Goal: Communication & Community: Answer question/provide support

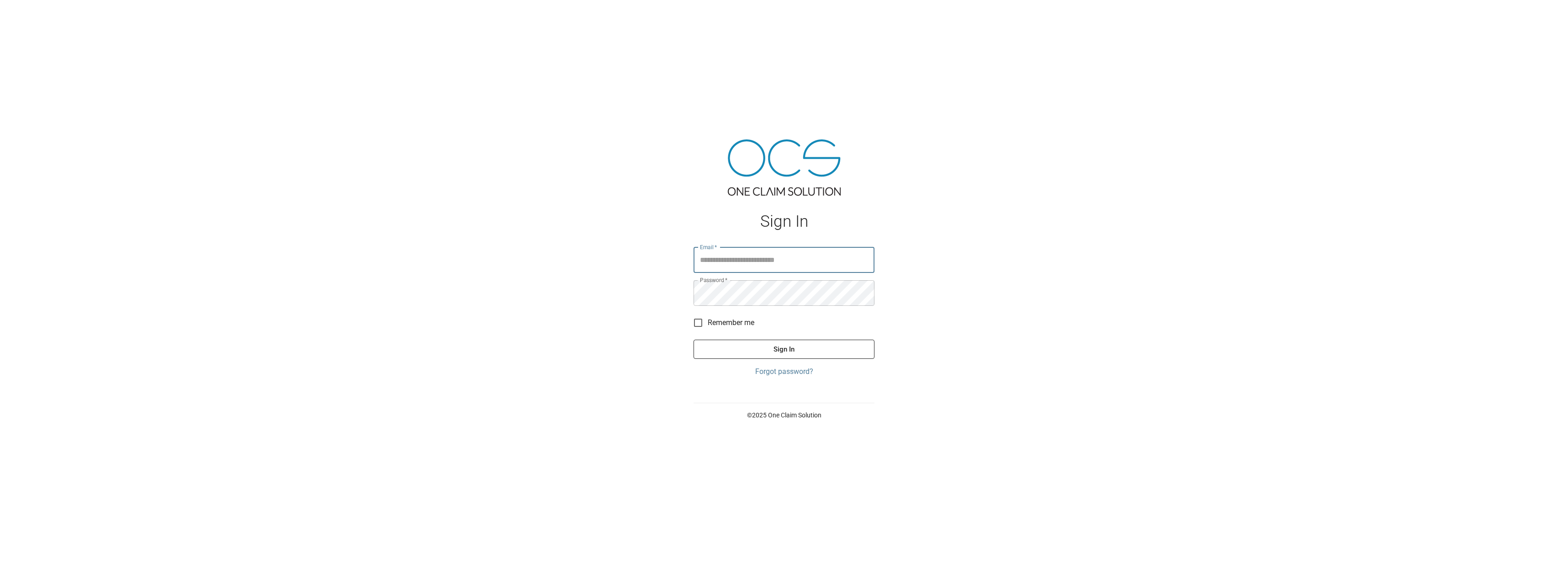
type input "**********"
drag, startPoint x: 754, startPoint y: 343, endPoint x: 608, endPoint y: 270, distance: 163.2
click at [755, 343] on button "Sign In" at bounding box center [783, 350] width 181 height 19
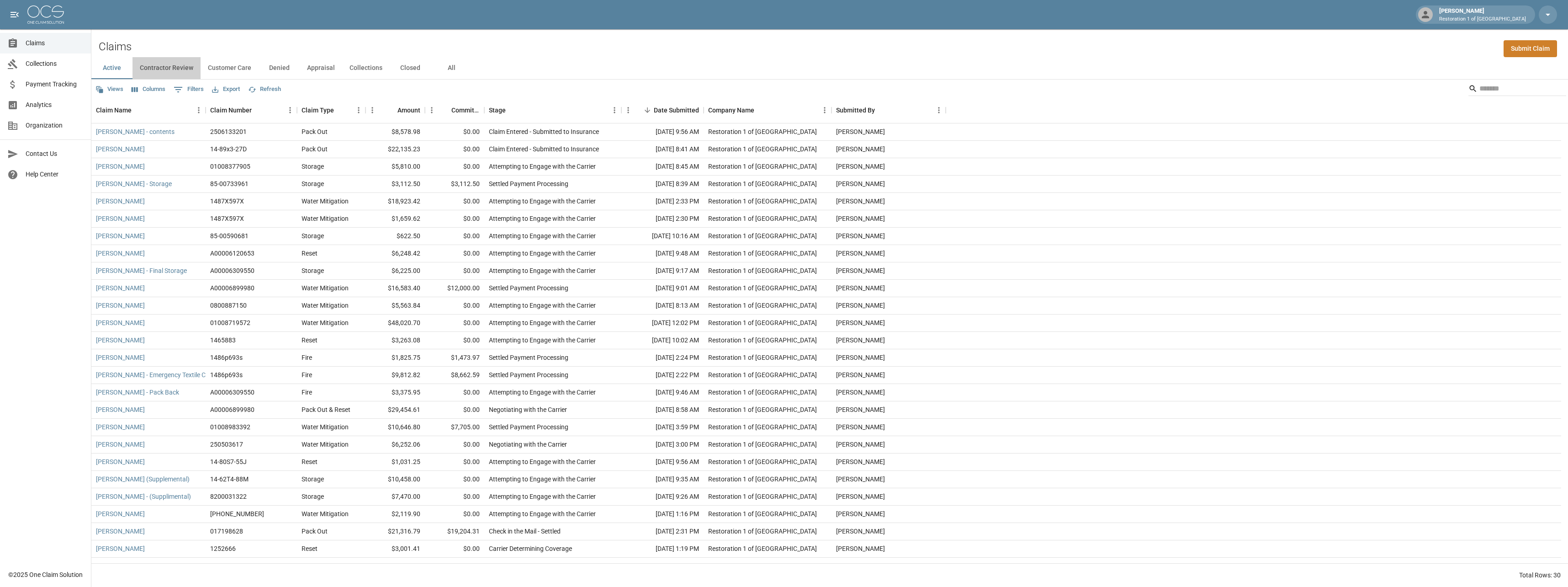
drag, startPoint x: 173, startPoint y: 68, endPoint x: 221, endPoint y: 71, distance: 48.1
click at [174, 69] on button "Contractor Review" at bounding box center [167, 68] width 68 height 22
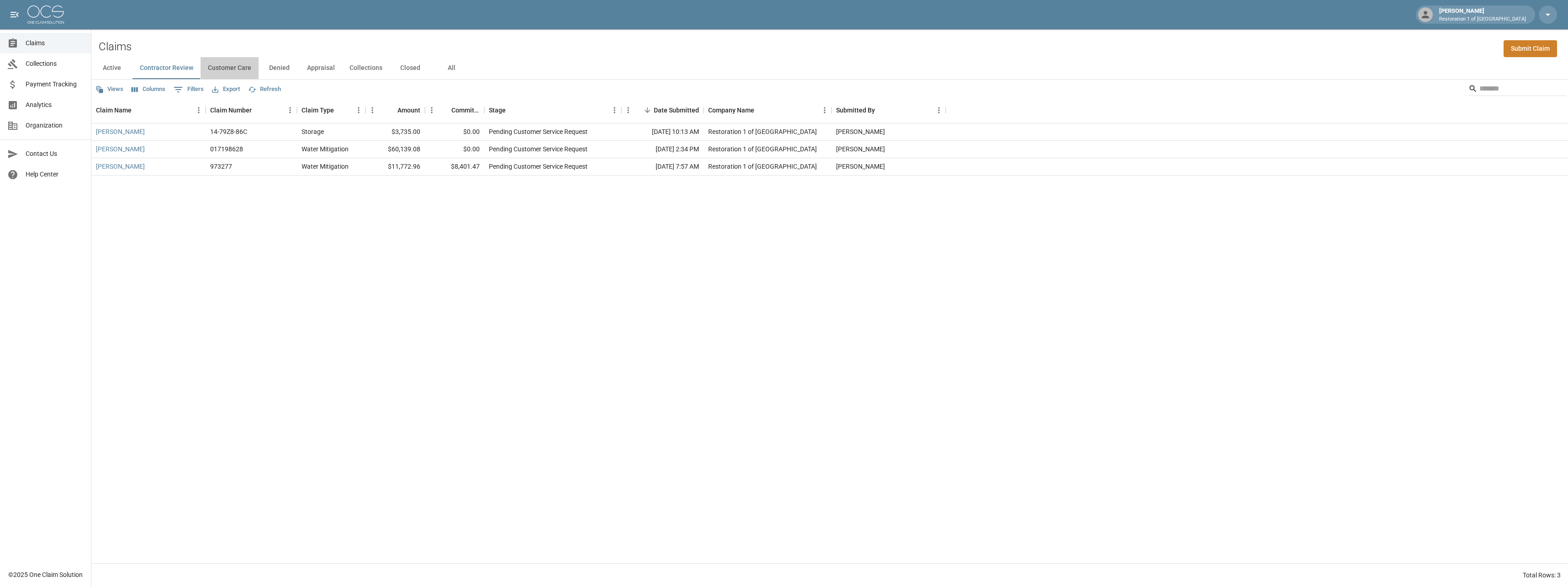
click at [237, 71] on button "Customer Care" at bounding box center [229, 68] width 58 height 22
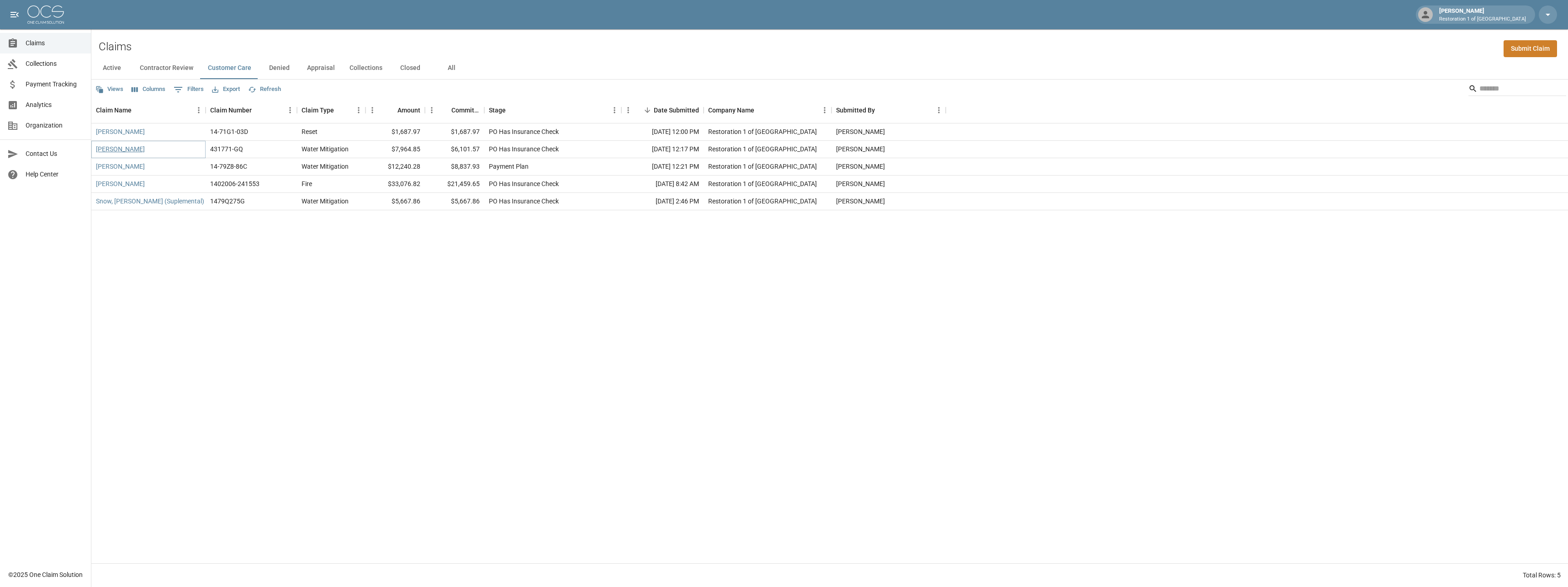
click at [118, 146] on link "[PERSON_NAME]" at bounding box center [121, 149] width 49 height 9
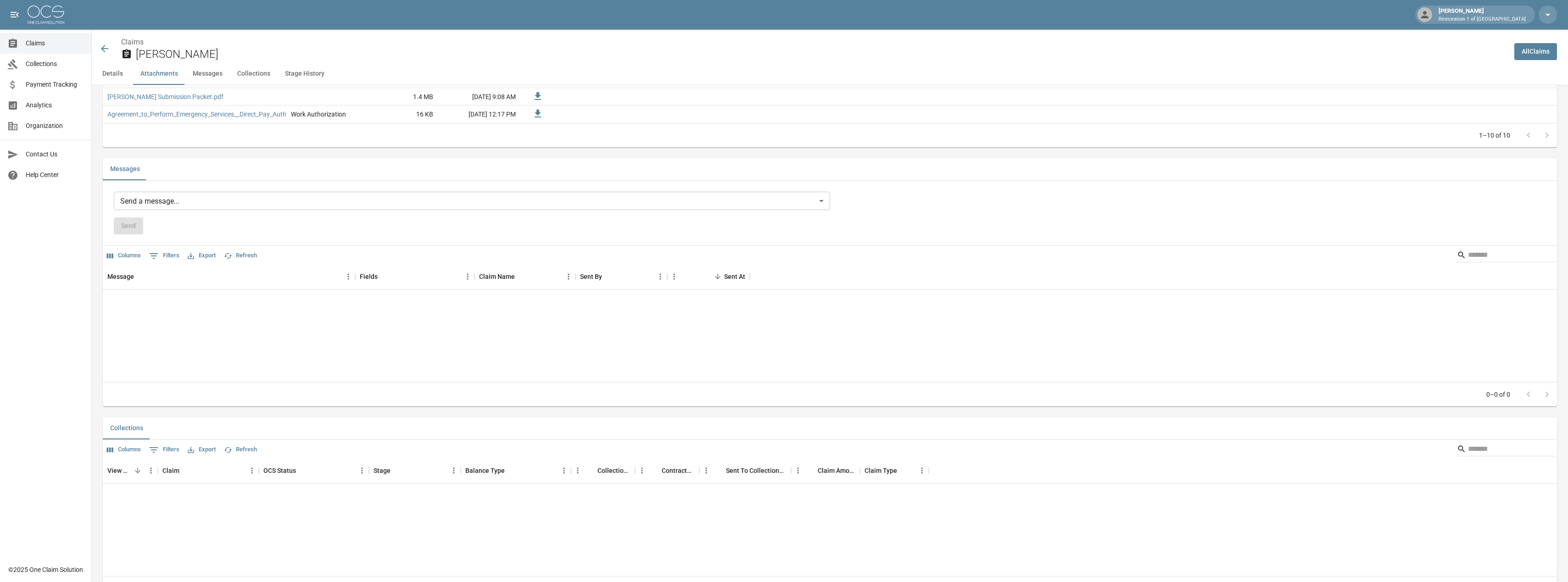
scroll to position [780, 0]
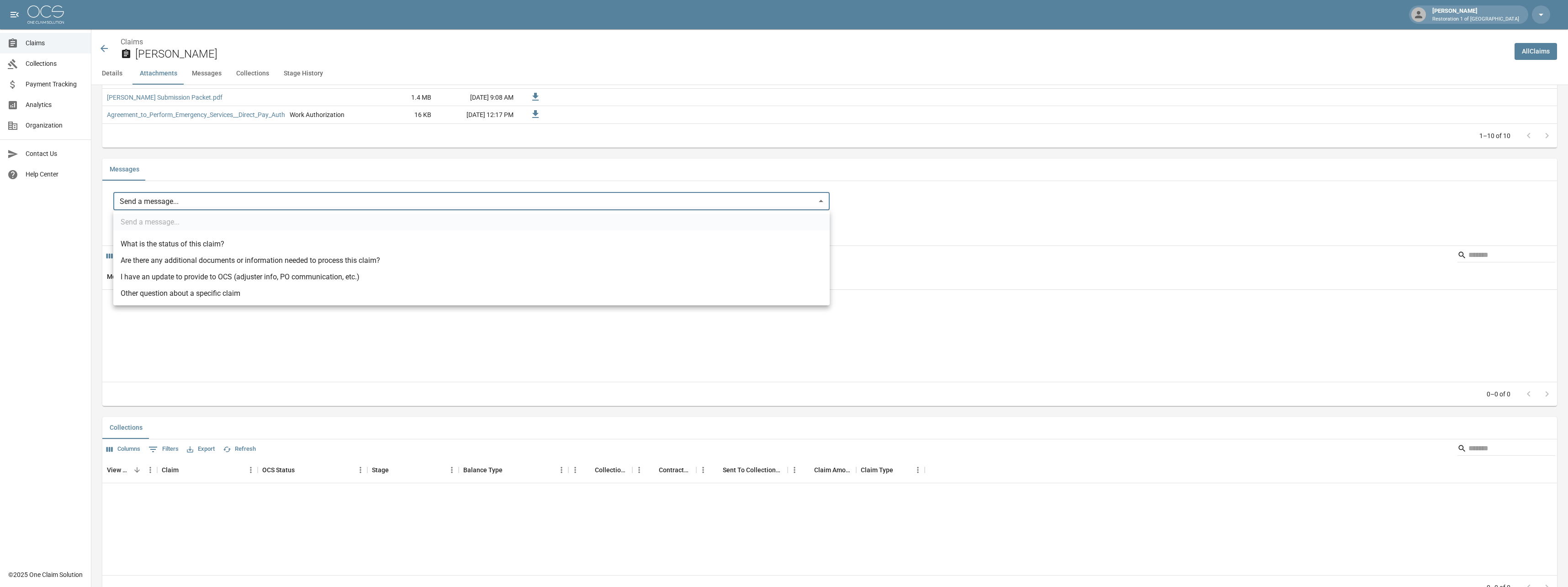
click at [156, 204] on body "[PERSON_NAME] Restoration 1 of Evansville Claims Collections Payment Tracking A…" at bounding box center [784, 108] width 1568 height 1771
click at [177, 274] on li "I have an update to provide to OCS (adjuster info, PO communication, etc.)" at bounding box center [471, 276] width 716 height 16
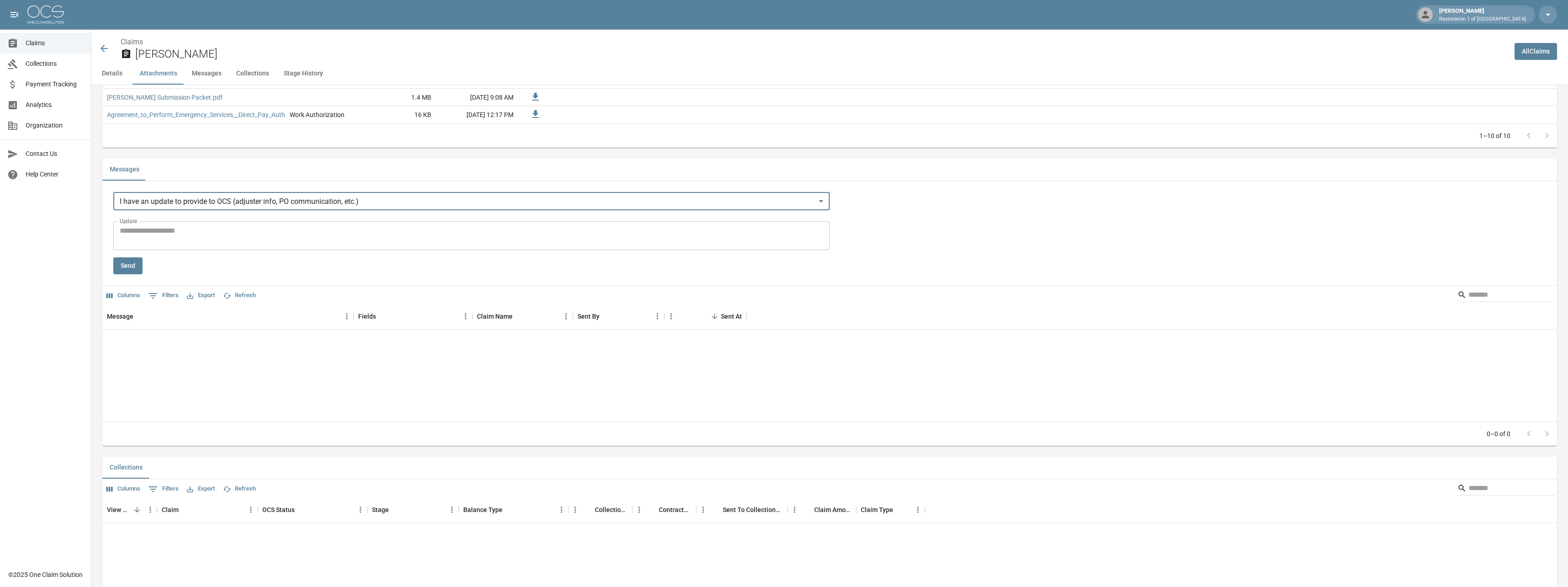
type input "**********"
click at [167, 237] on textarea "Update" at bounding box center [470, 236] width 701 height 21
type textarea "**********"
click at [129, 262] on button "Send" at bounding box center [128, 266] width 29 height 17
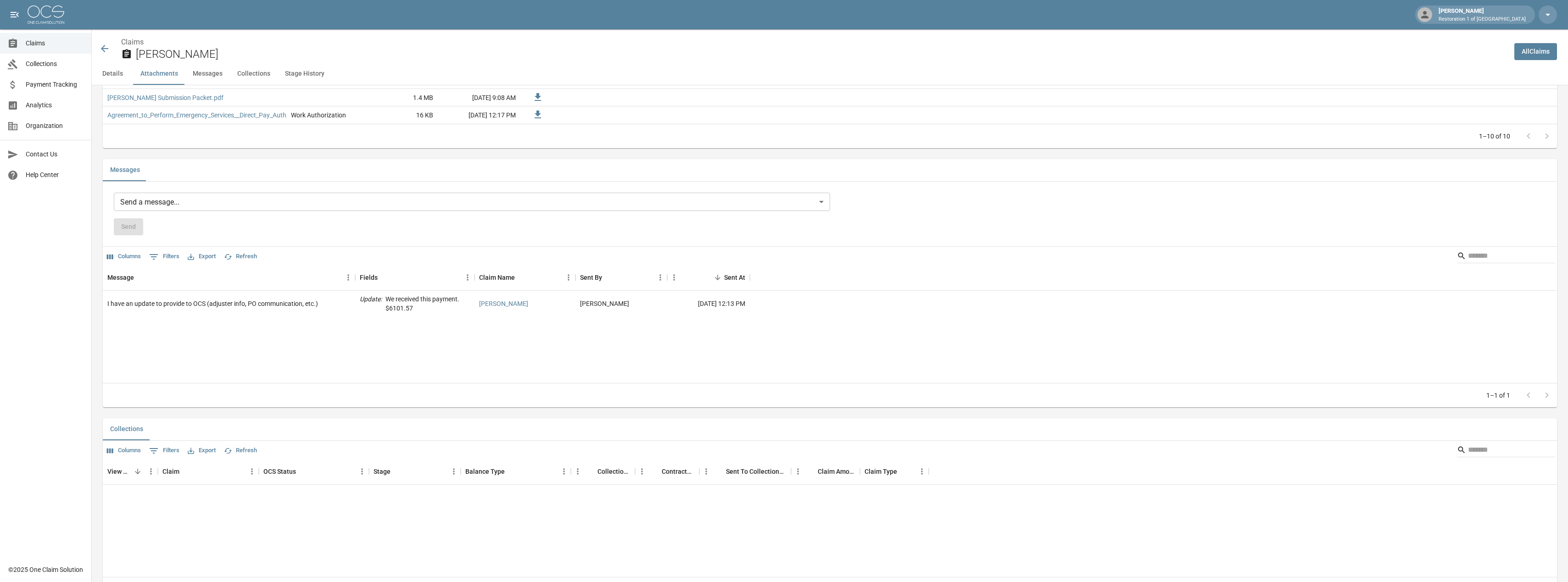
click at [109, 48] on icon at bounding box center [105, 49] width 11 height 11
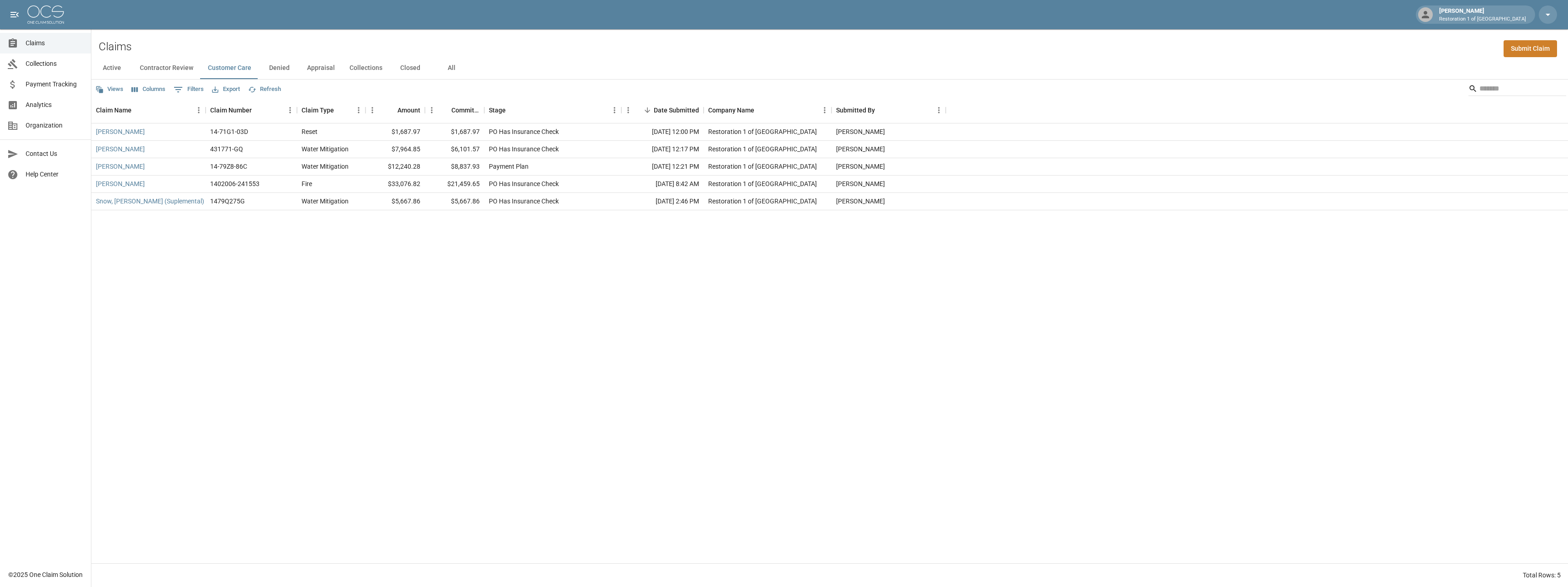
click at [159, 69] on button "Contractor Review" at bounding box center [167, 68] width 68 height 22
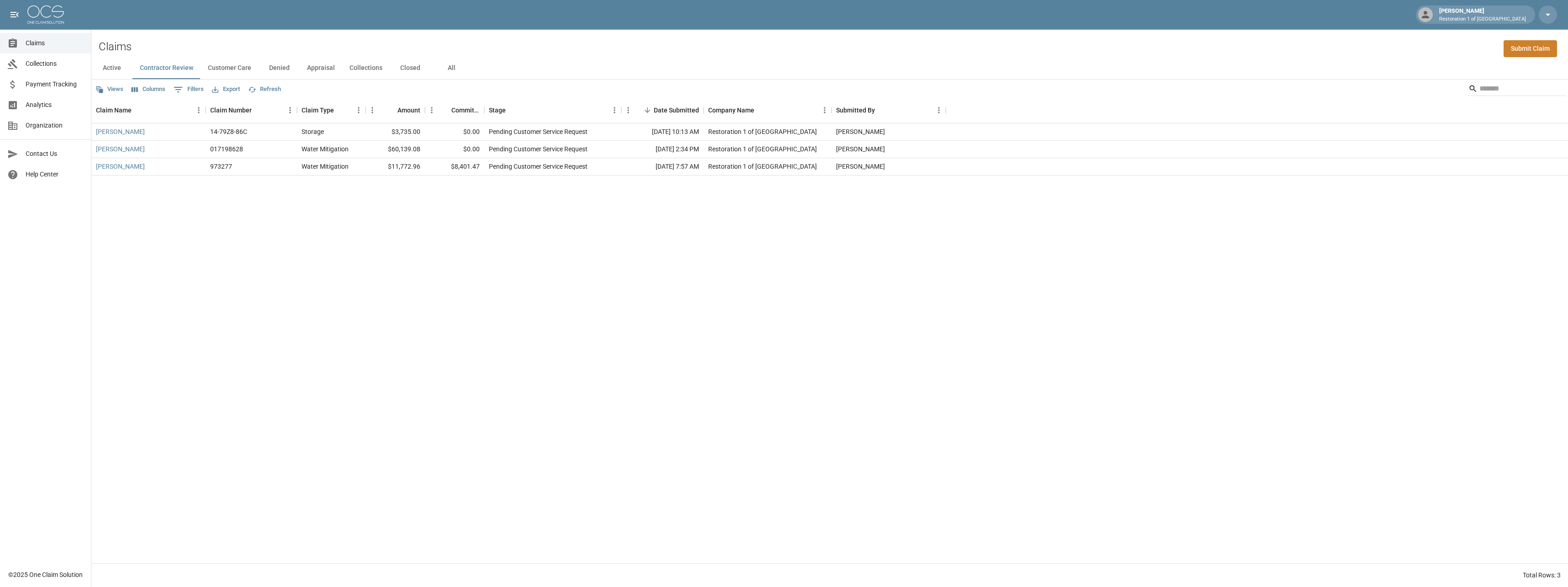
click at [223, 70] on button "Customer Care" at bounding box center [229, 68] width 58 height 22
